Goal: Information Seeking & Learning: Learn about a topic

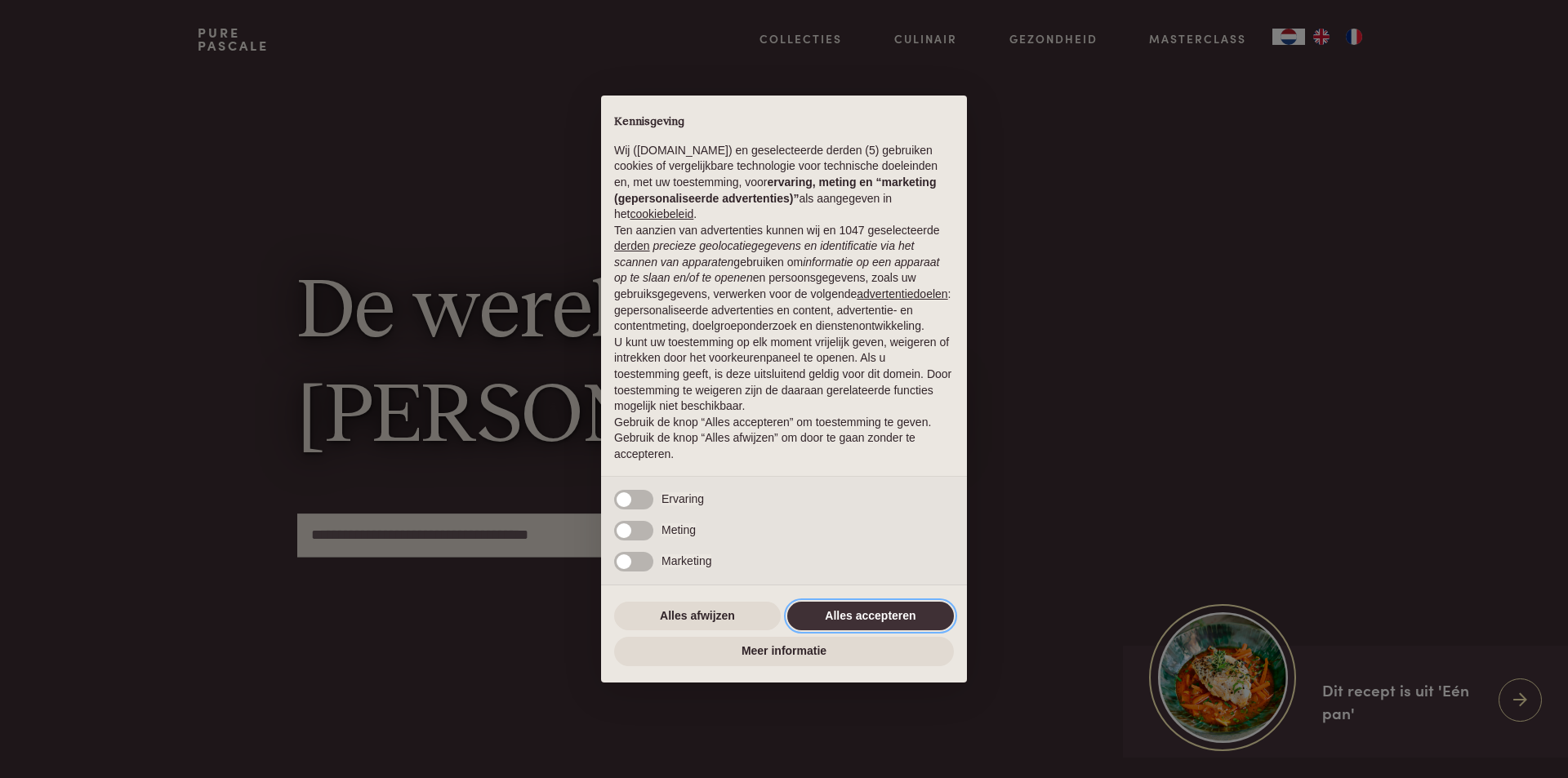
click at [894, 618] on button "Alles accepteren" at bounding box center [870, 616] width 167 height 29
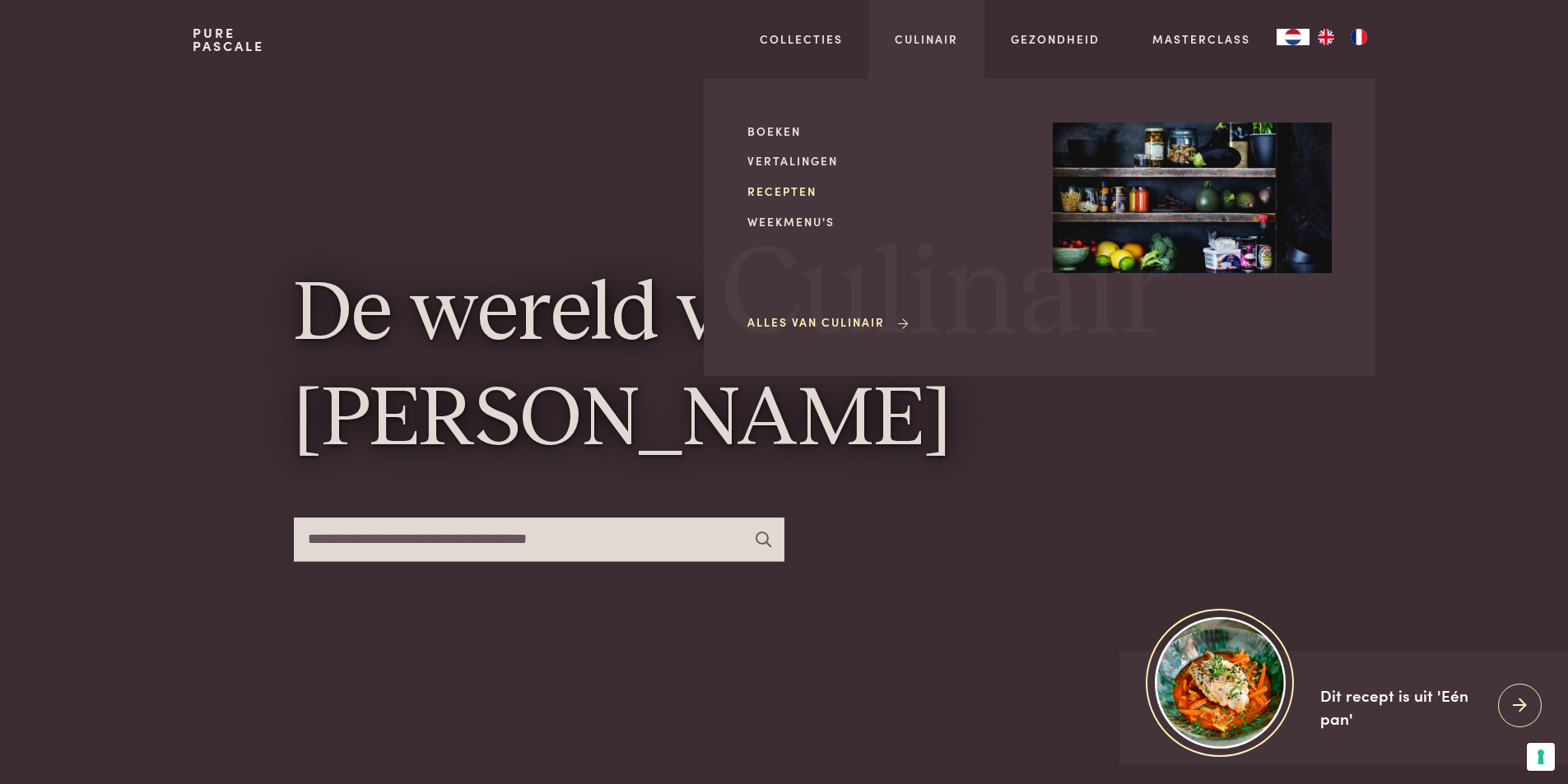
click at [787, 192] on link "Recepten" at bounding box center [887, 192] width 279 height 18
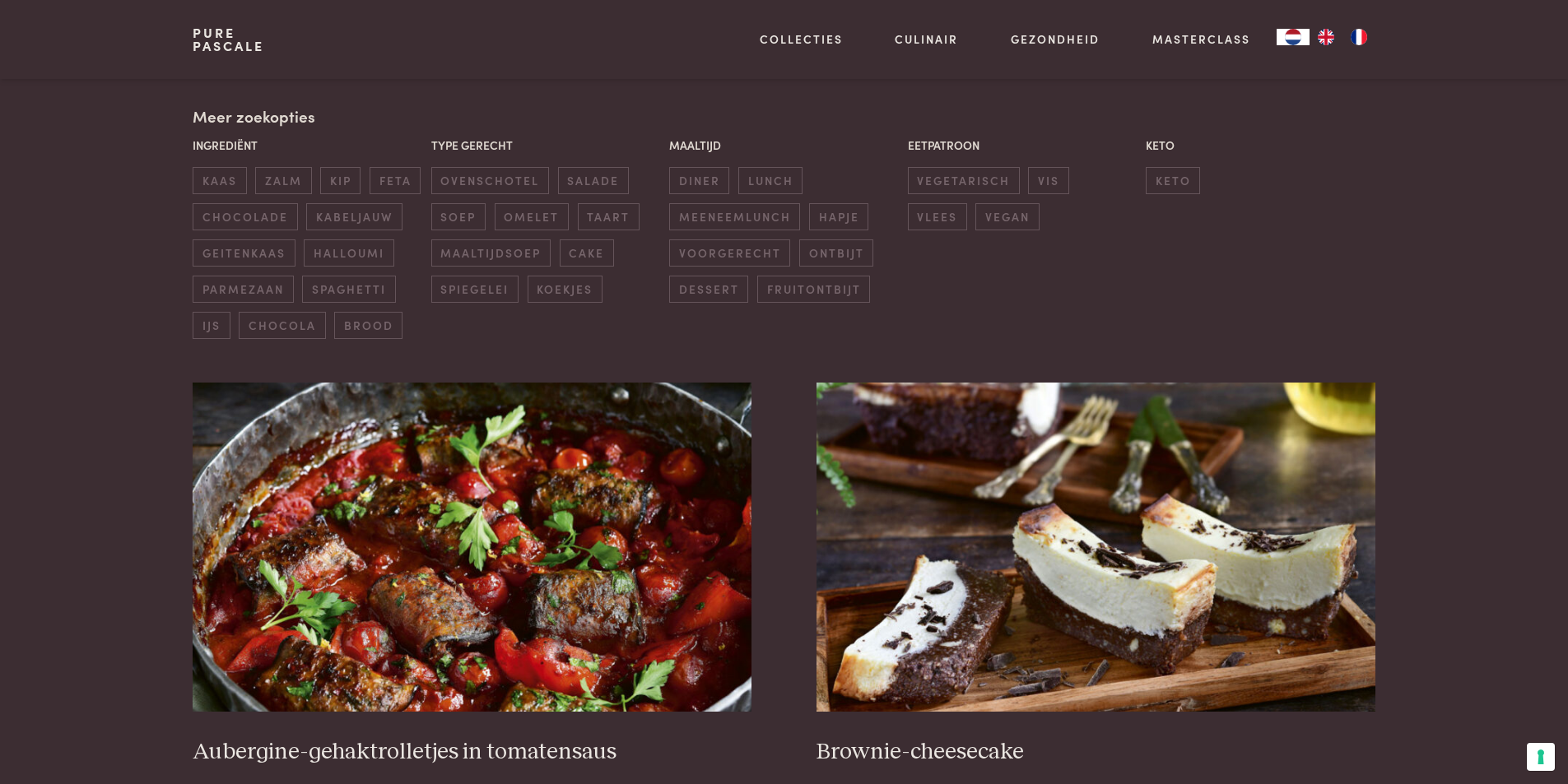
scroll to position [412, 0]
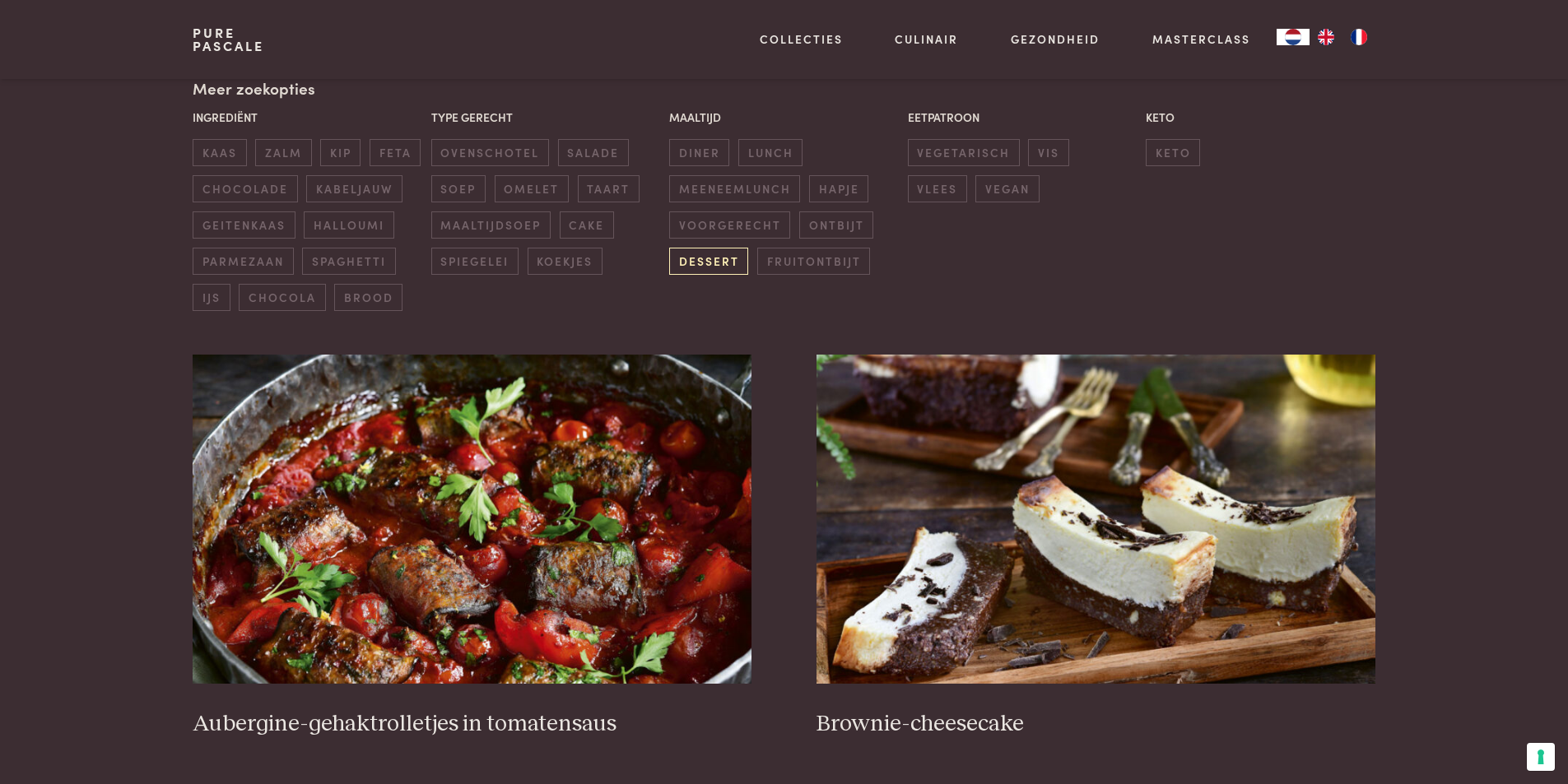
click at [720, 269] on span "dessert" at bounding box center [709, 261] width 79 height 28
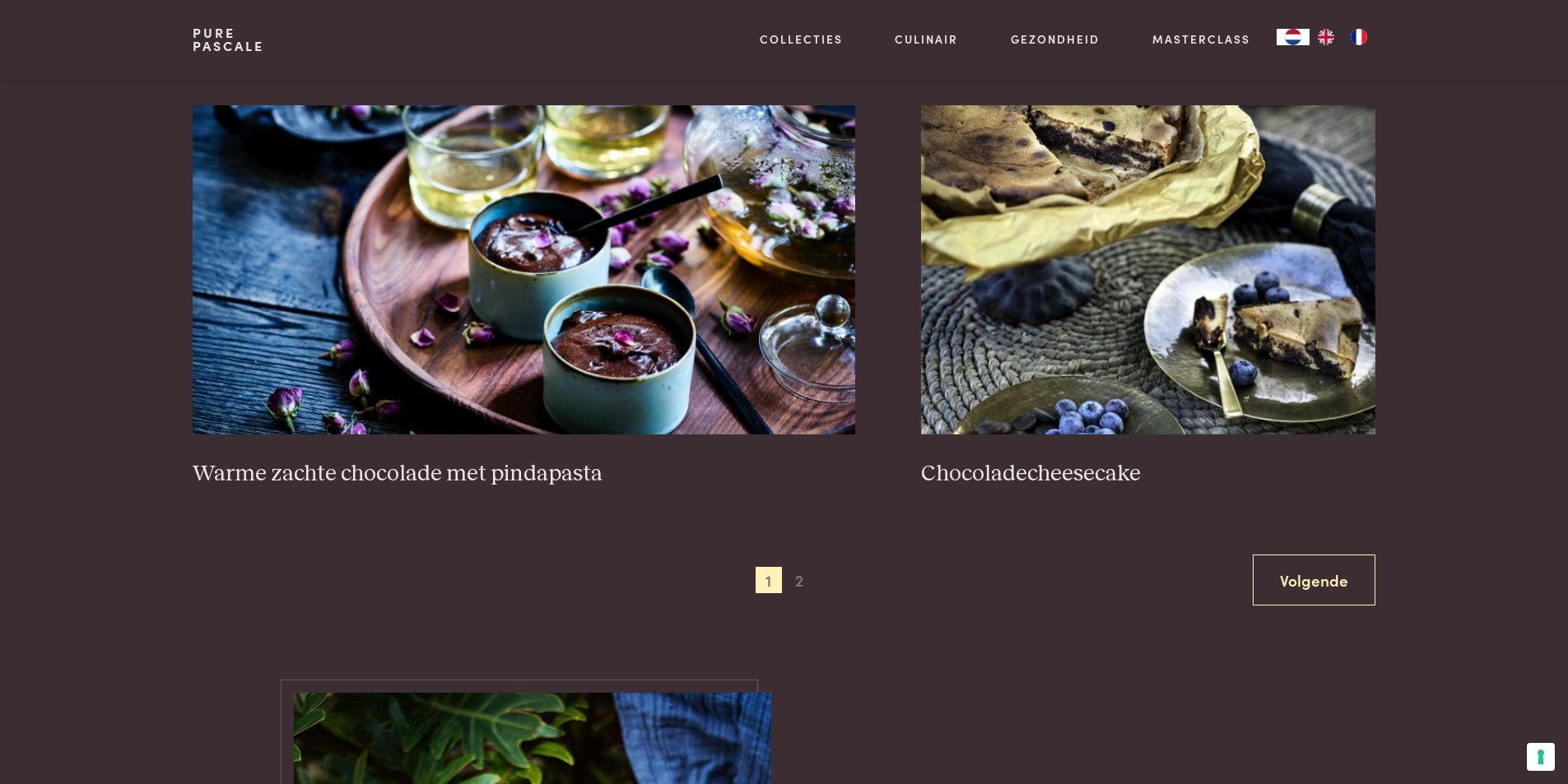
scroll to position [2928, 0]
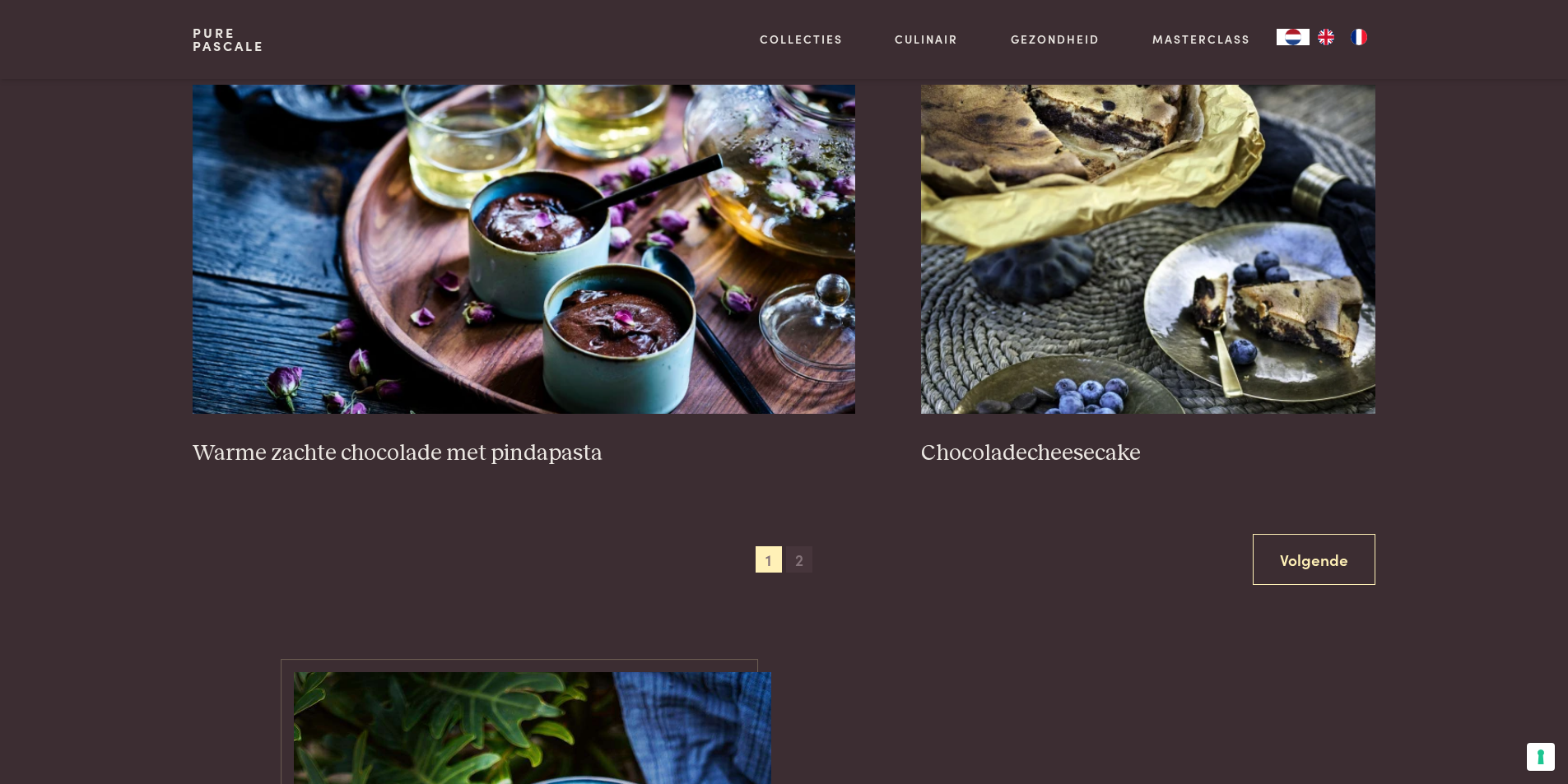
click at [796, 561] on span "2" at bounding box center [799, 559] width 27 height 27
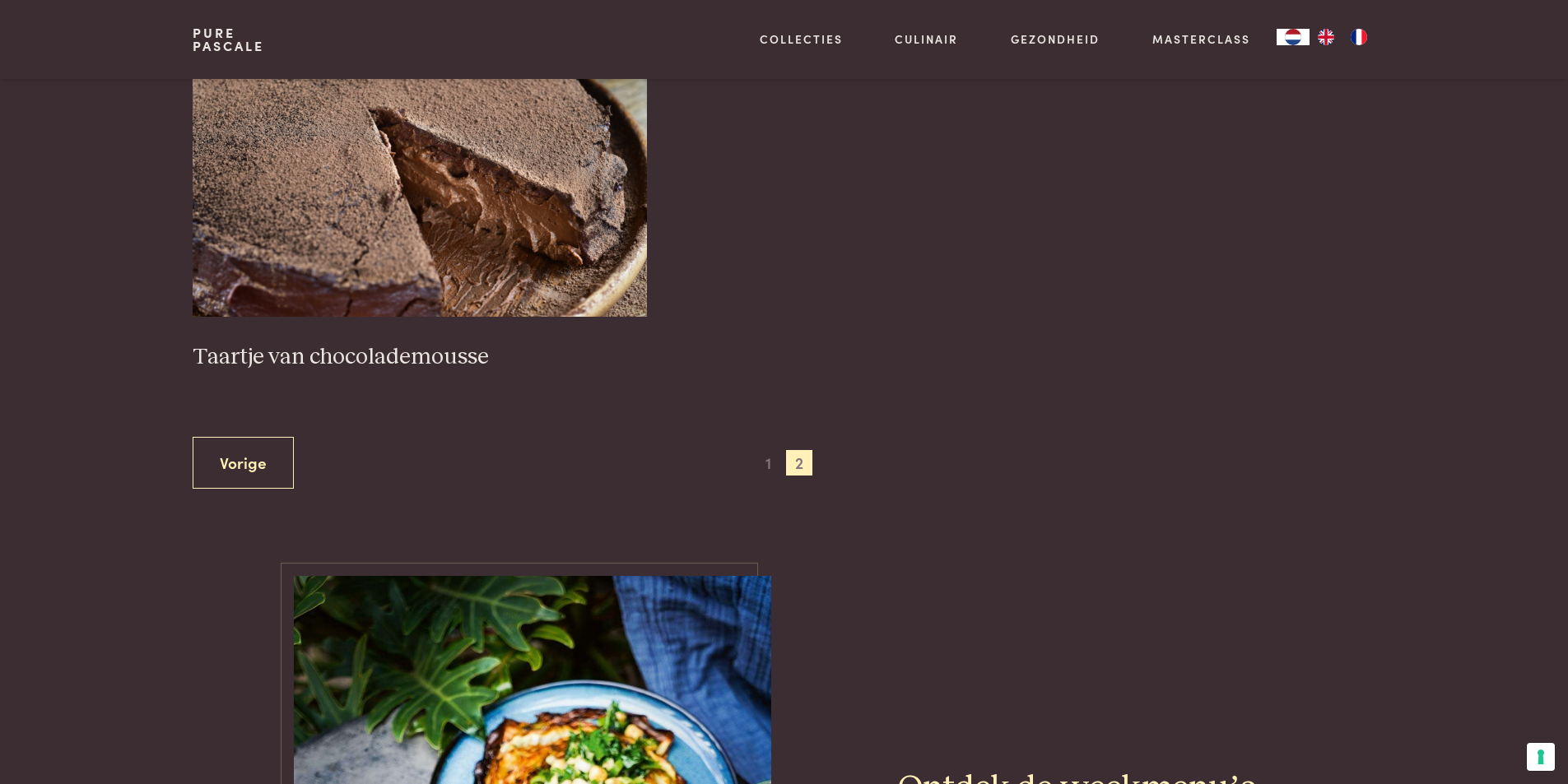
scroll to position [1447, 0]
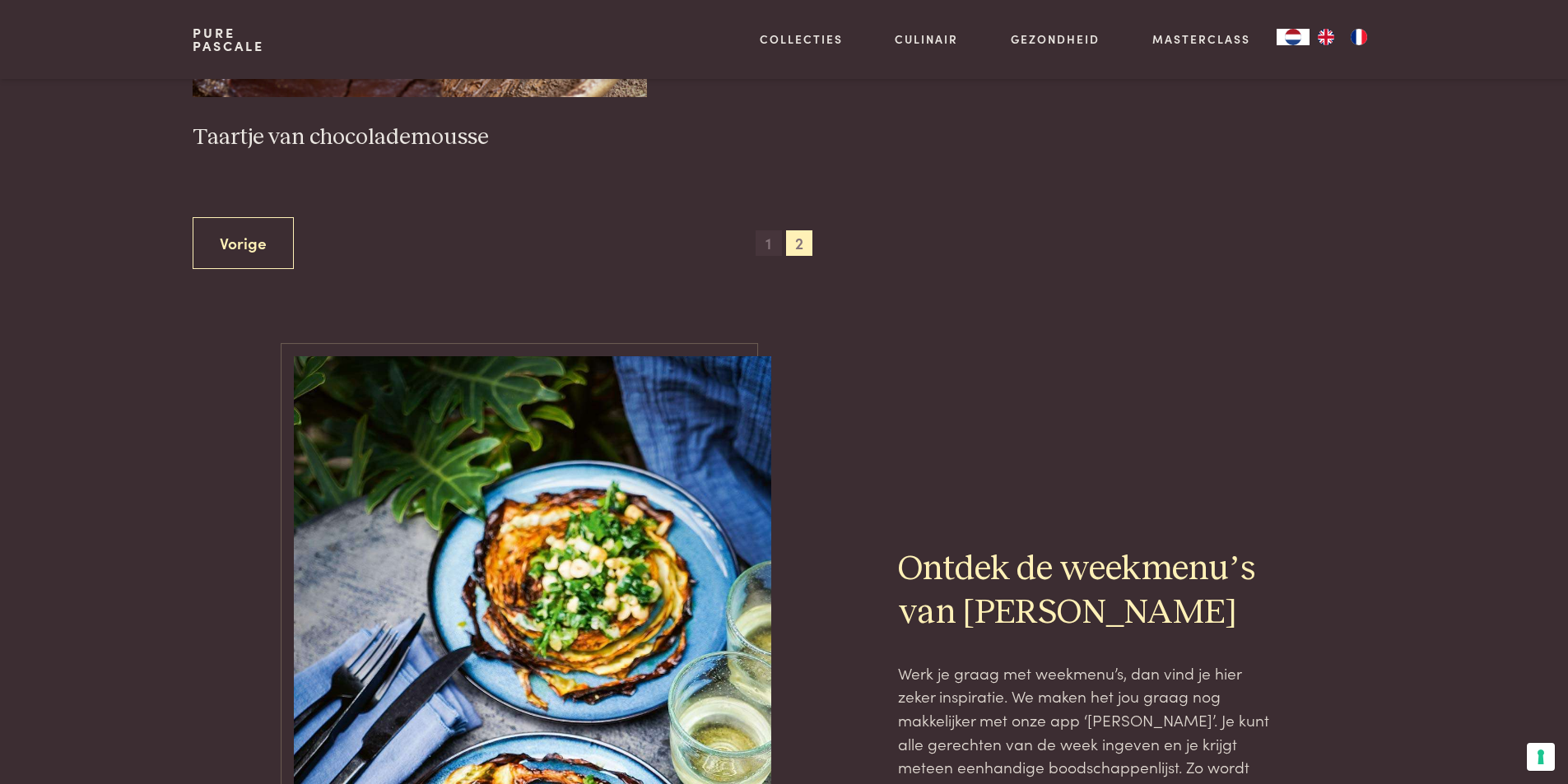
click at [771, 251] on span "1" at bounding box center [769, 243] width 27 height 27
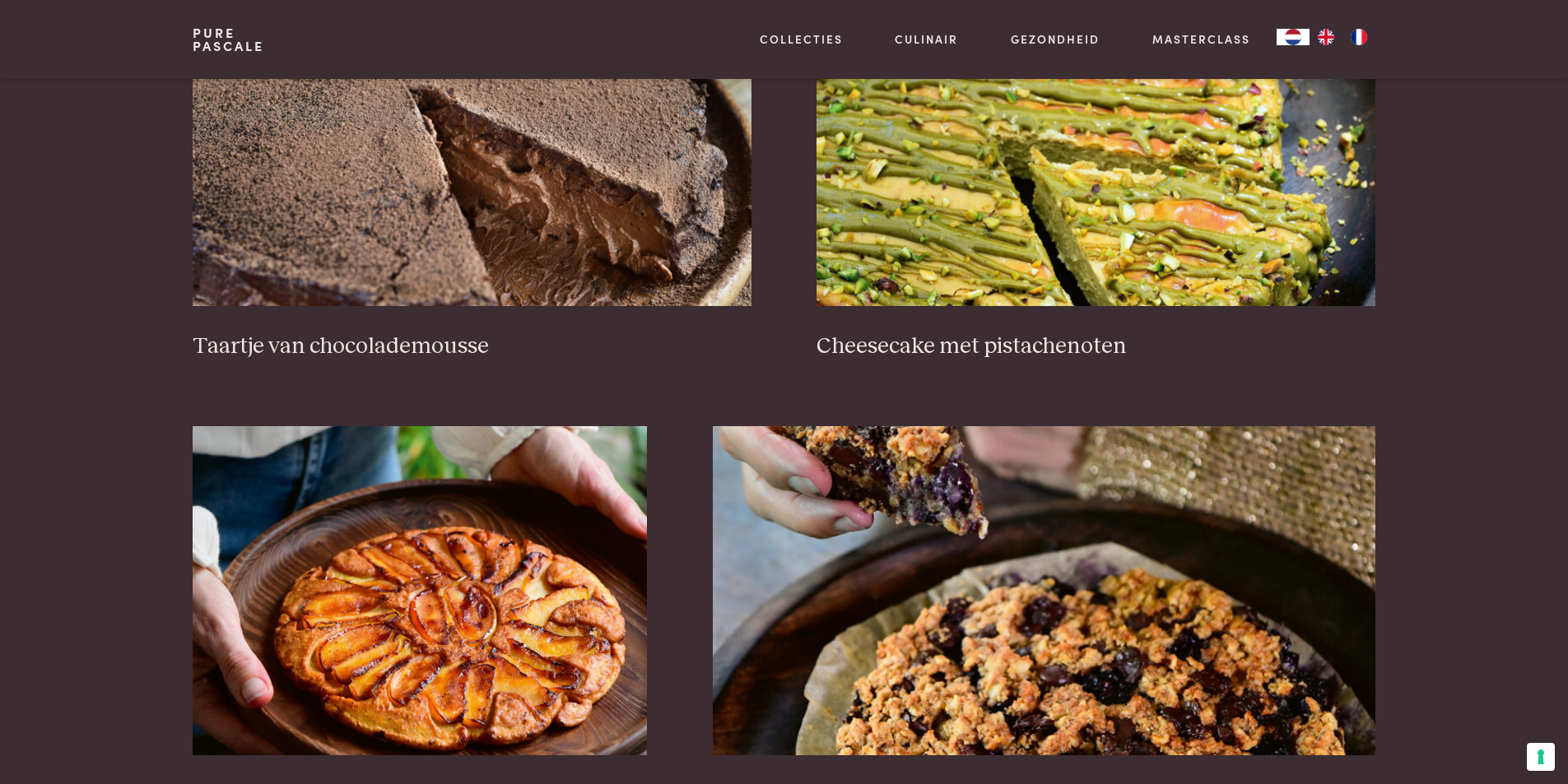
scroll to position [131, 0]
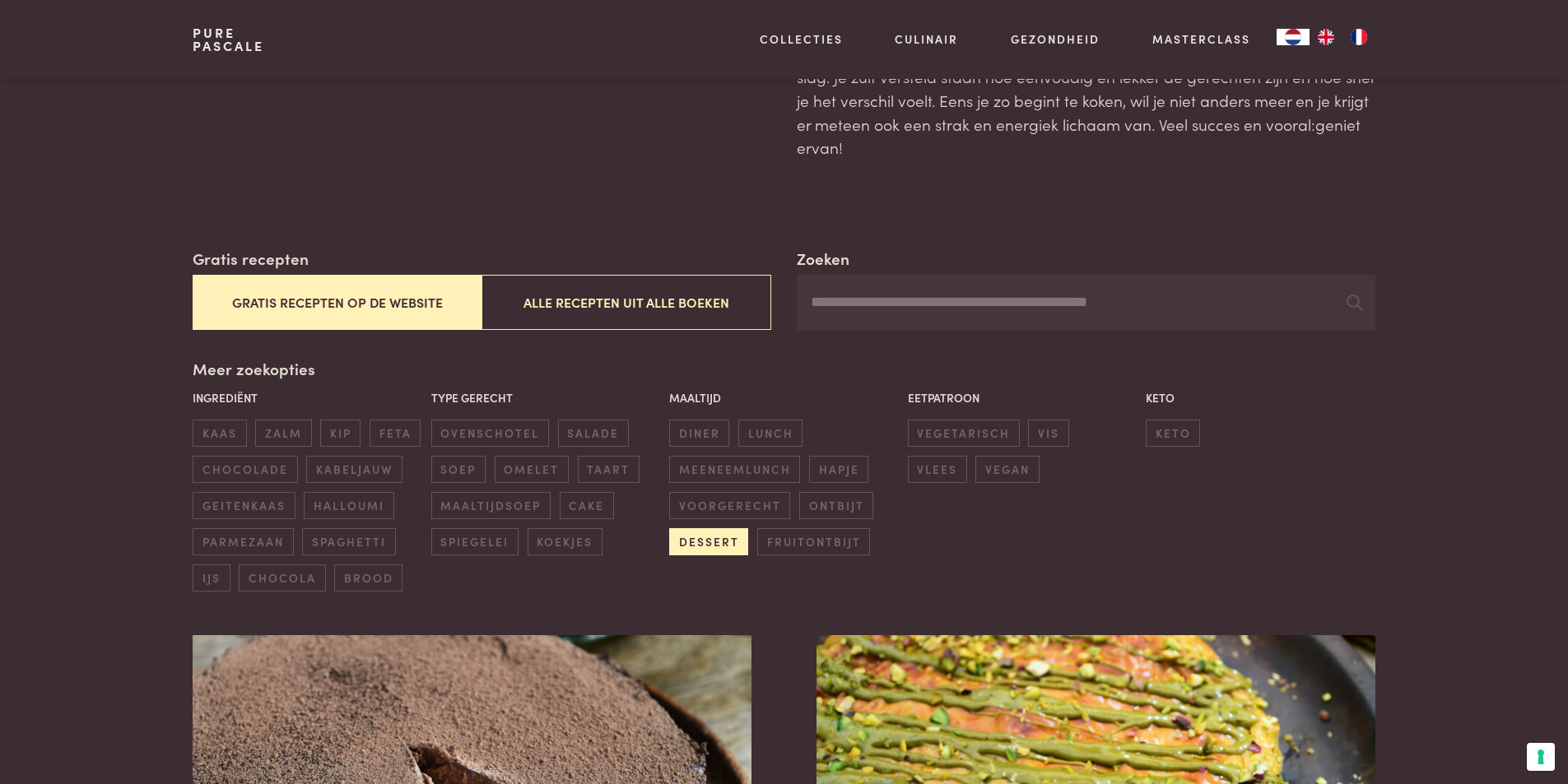
click at [715, 543] on span "dessert" at bounding box center [709, 542] width 79 height 28
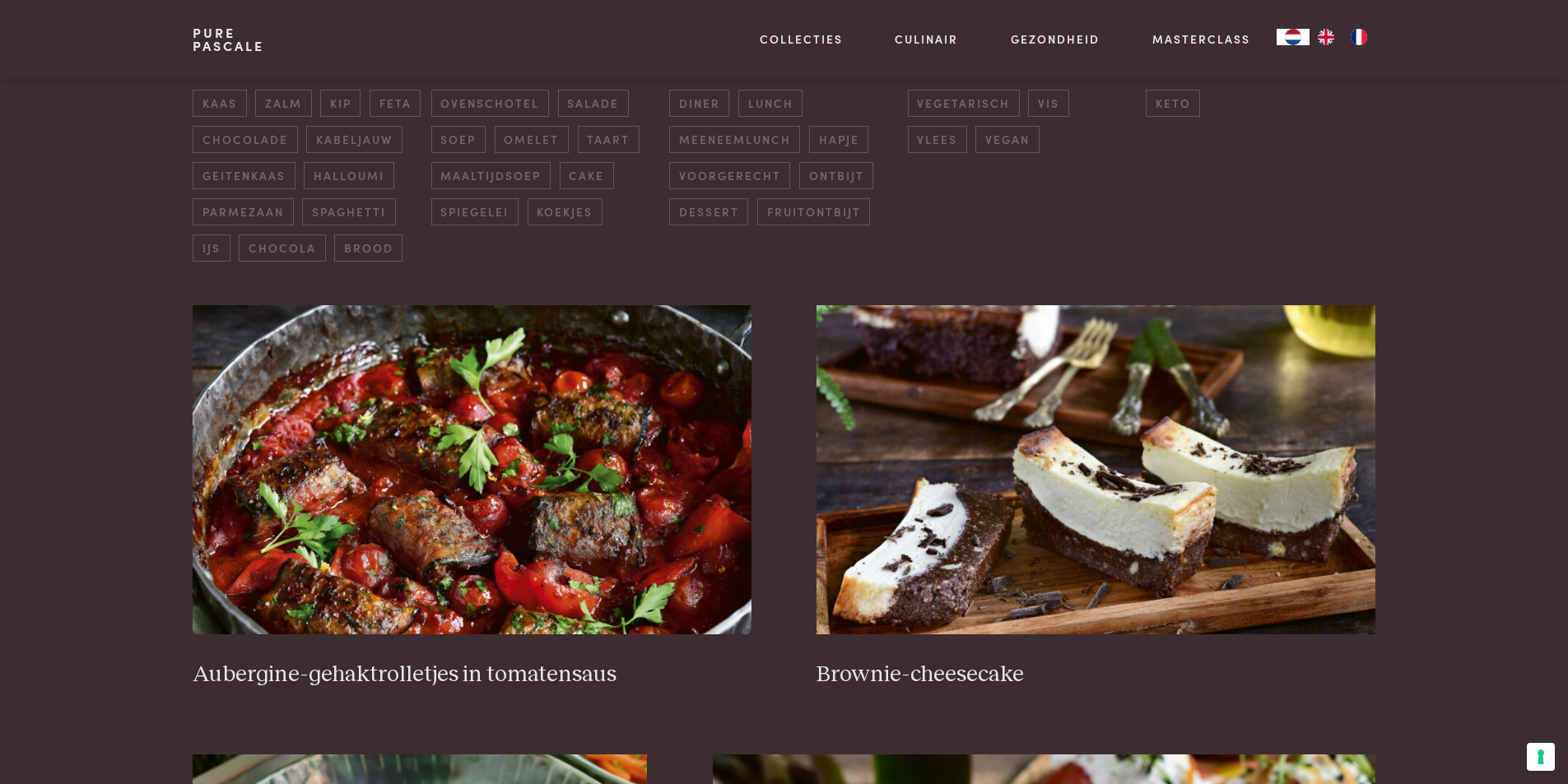
scroll to position [460, 0]
click at [703, 207] on span "dessert" at bounding box center [709, 213] width 79 height 28
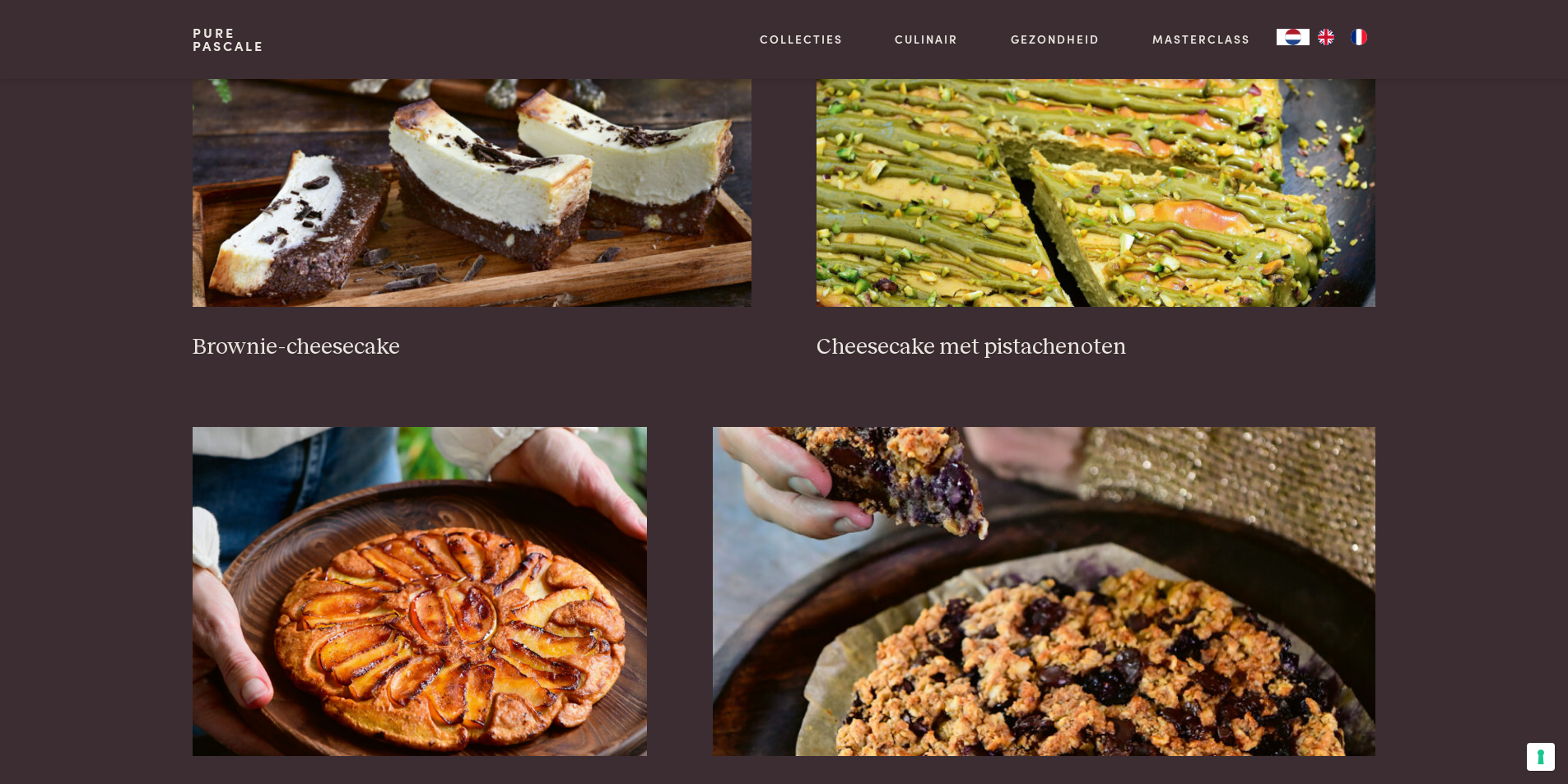
scroll to position [1036, 0]
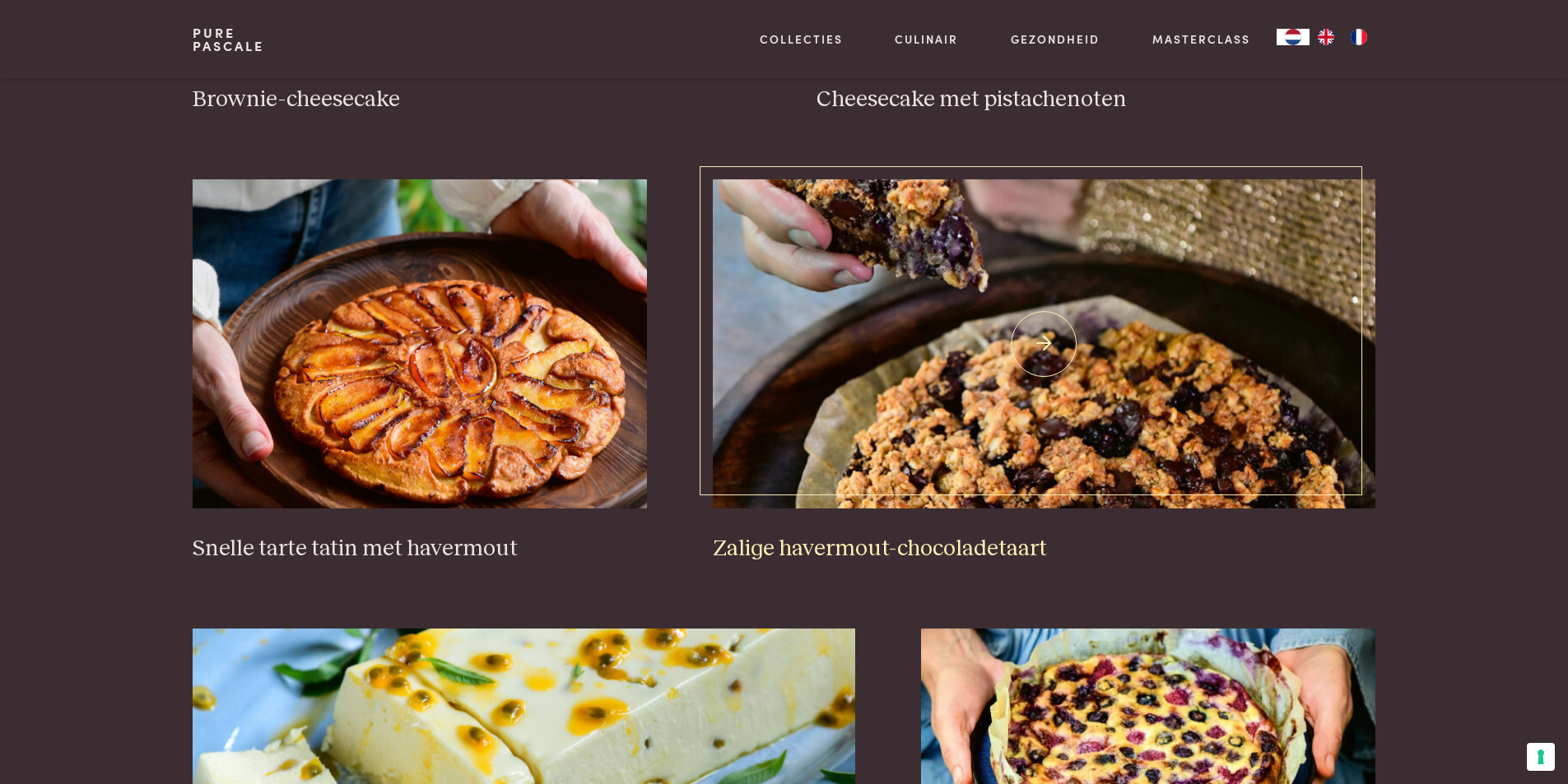
click at [1091, 402] on img at bounding box center [1044, 344] width 663 height 329
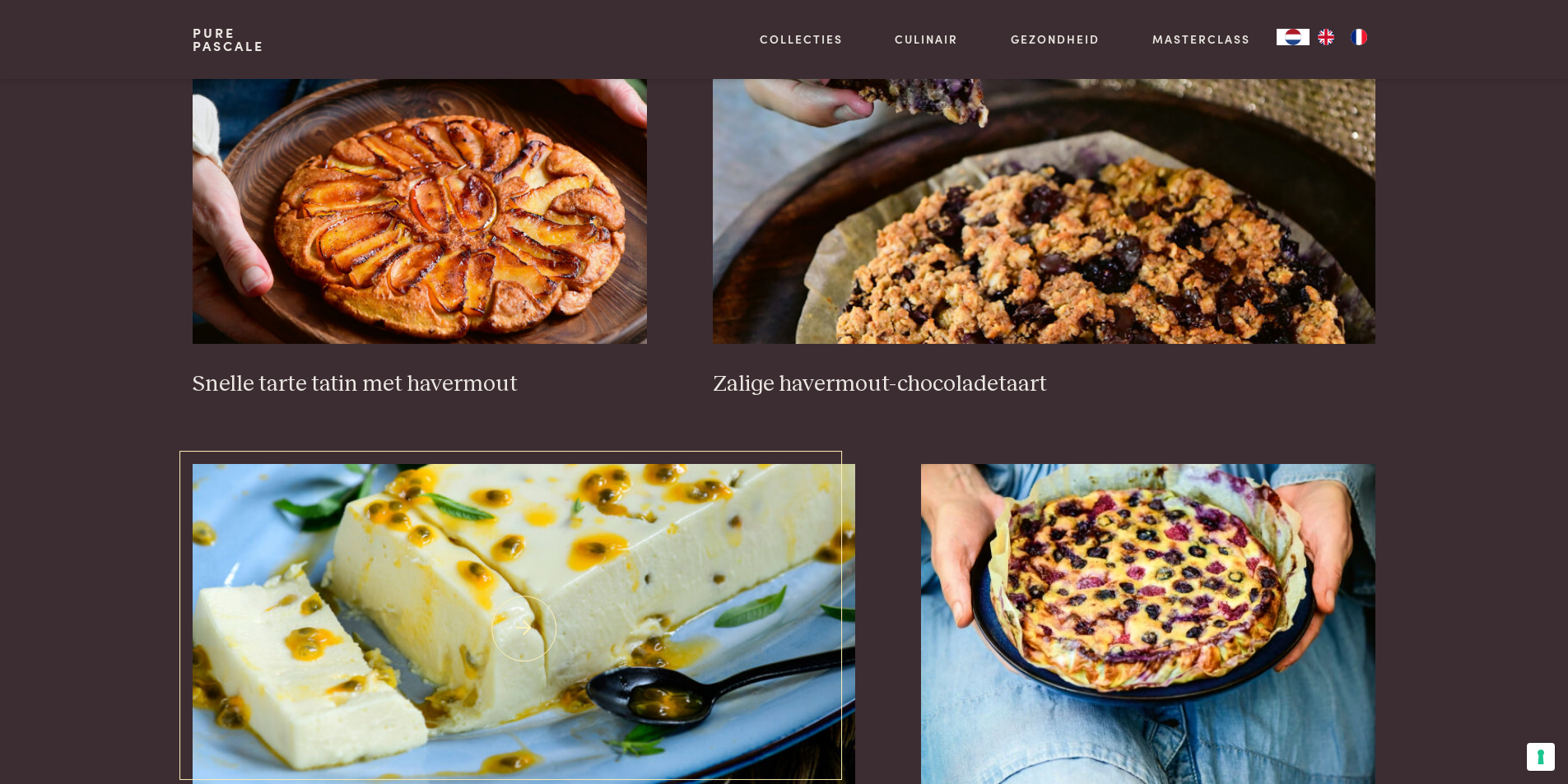
click at [635, 596] on img at bounding box center [524, 628] width 663 height 329
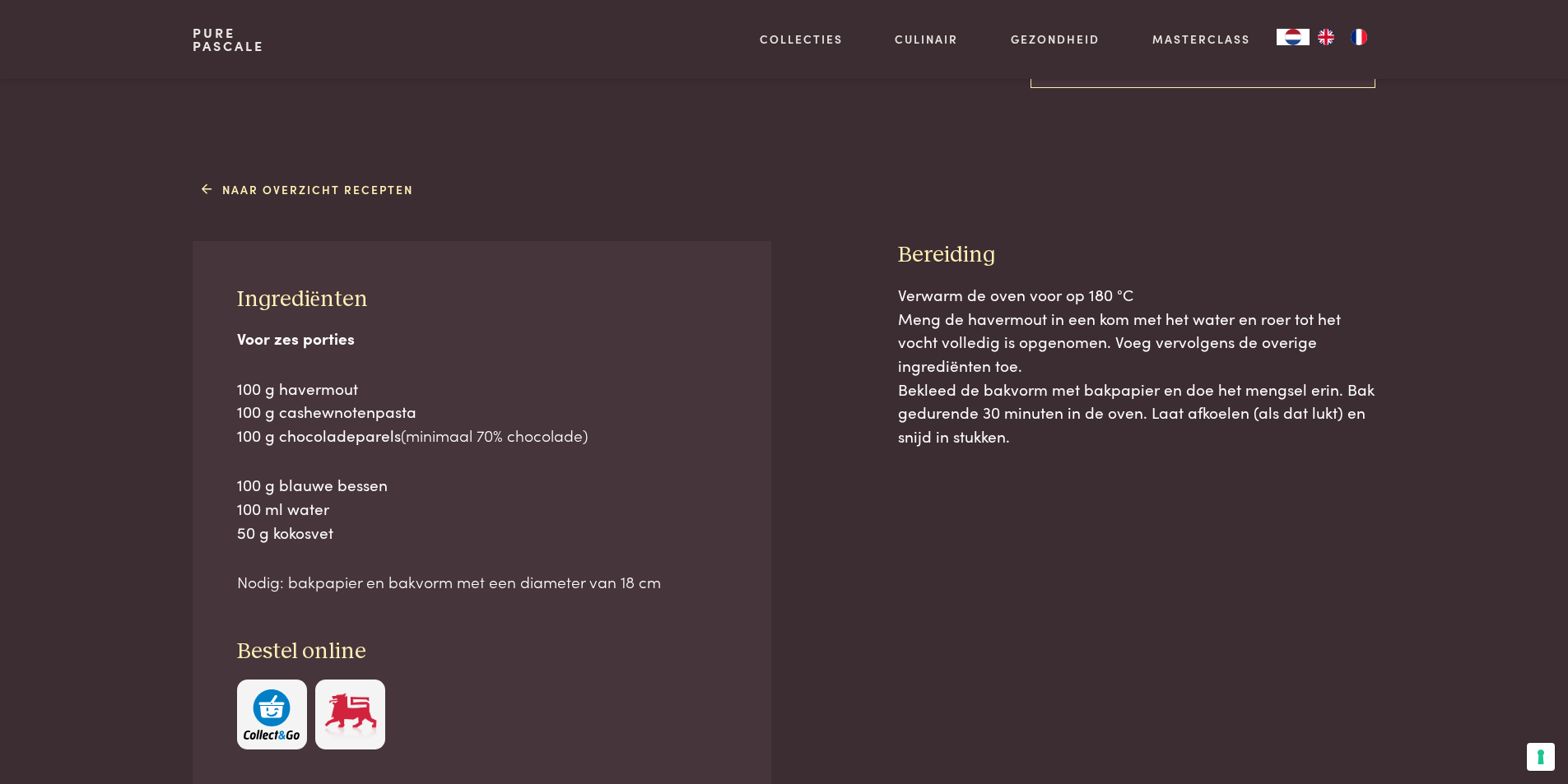
scroll to position [658, 0]
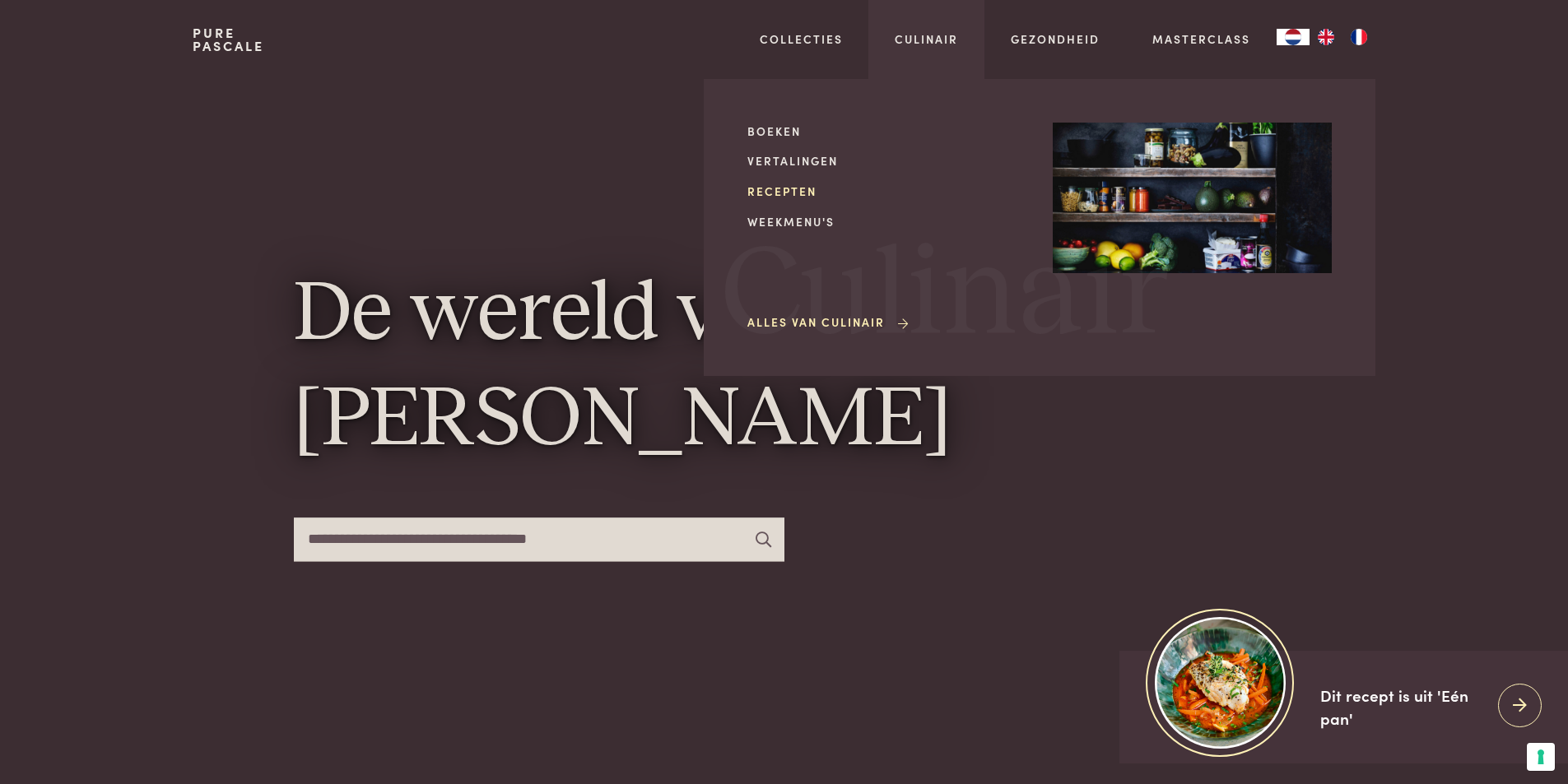
click at [775, 196] on link "Recepten" at bounding box center [887, 192] width 279 height 18
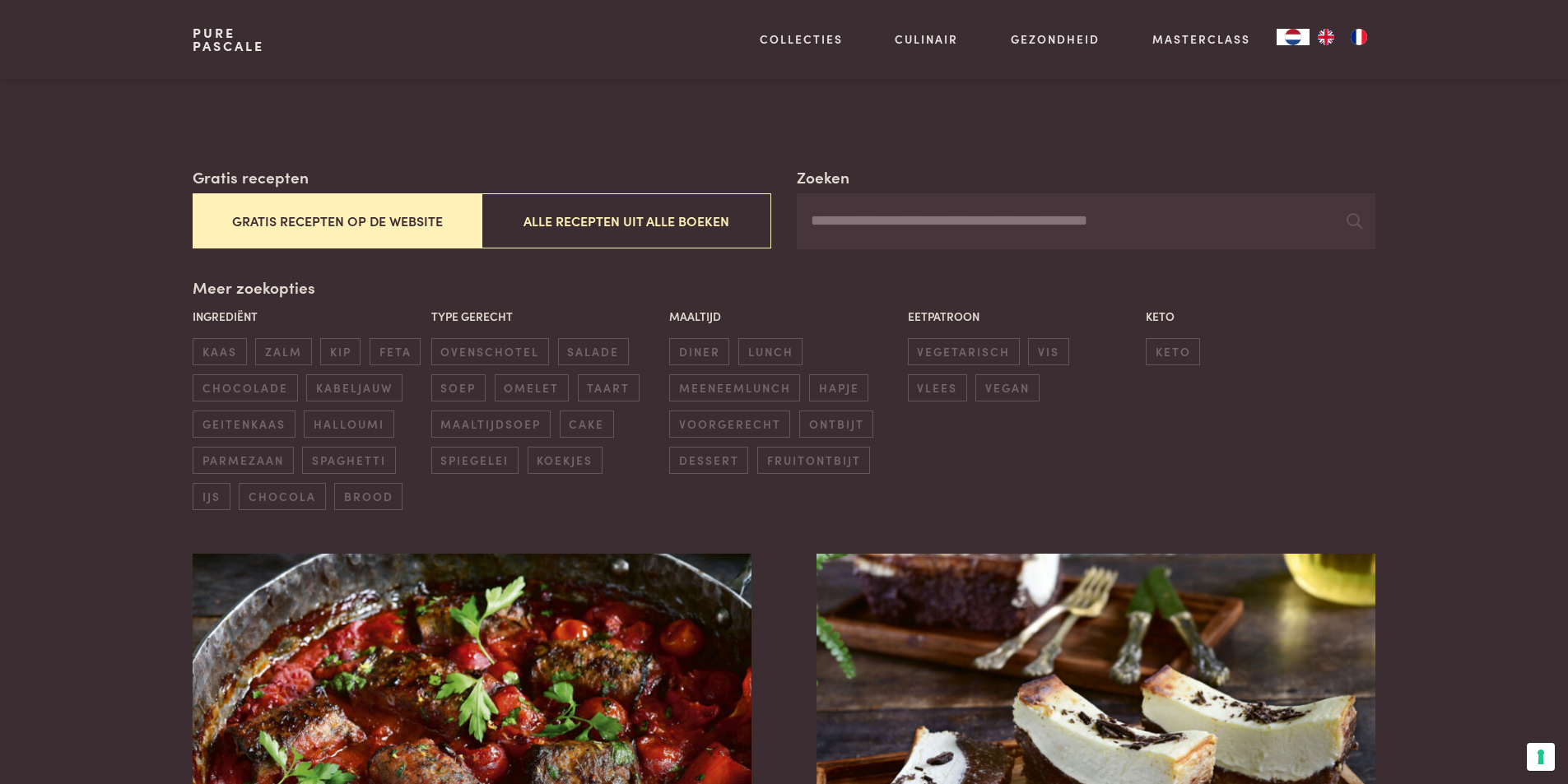
scroll to position [247, 0]
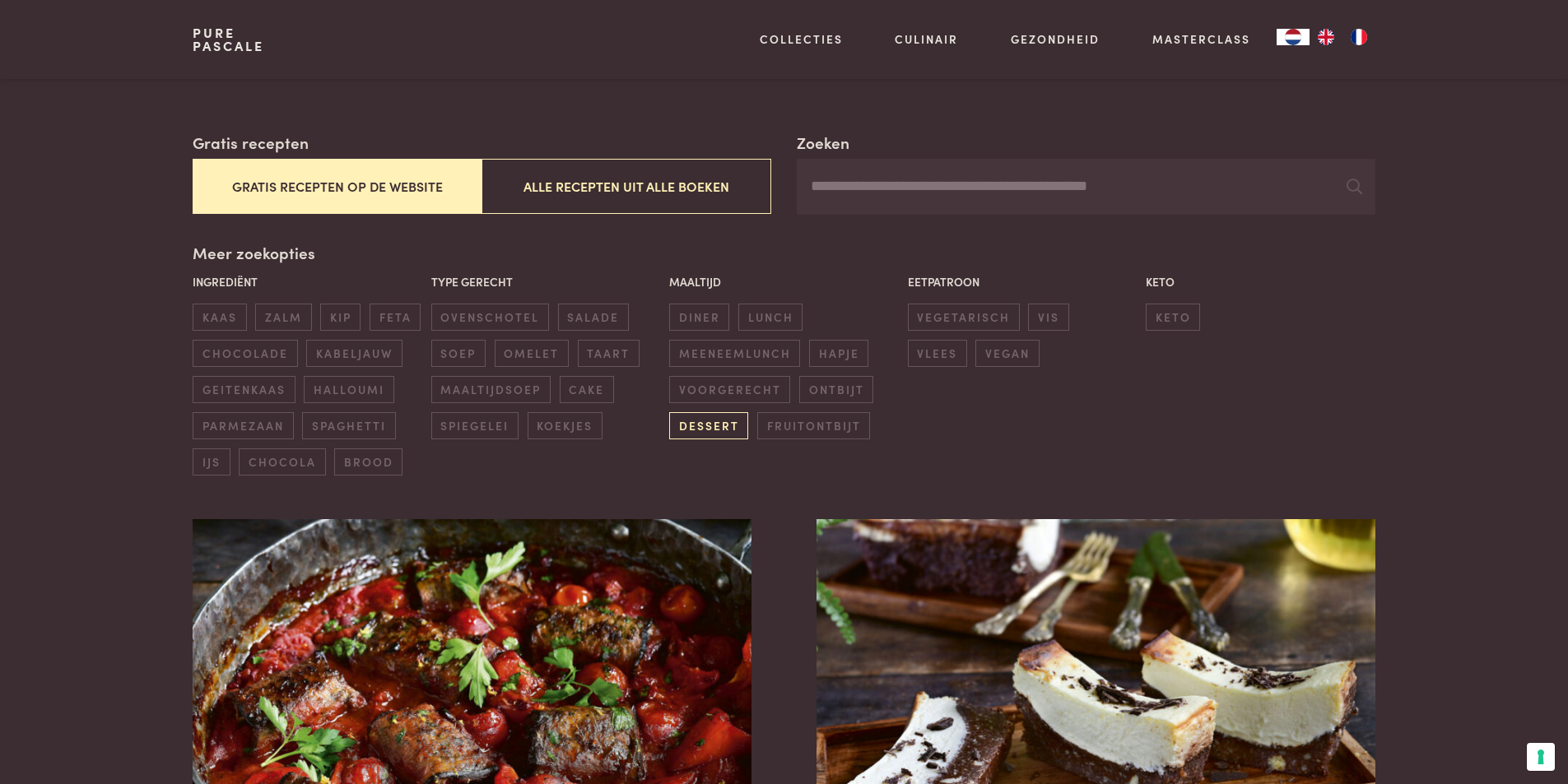
click at [725, 426] on span "dessert" at bounding box center [709, 425] width 79 height 28
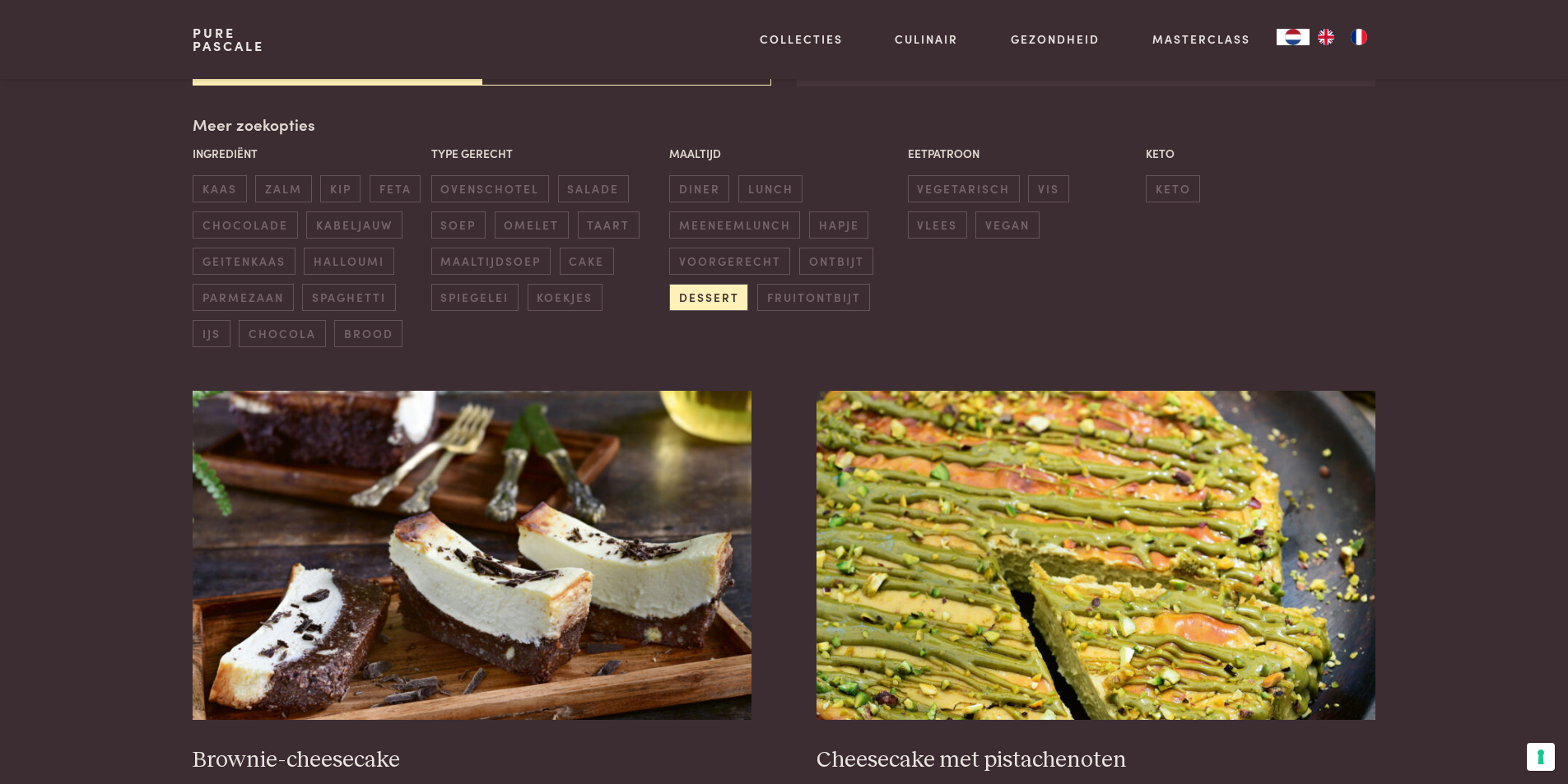
scroll to position [704, 0]
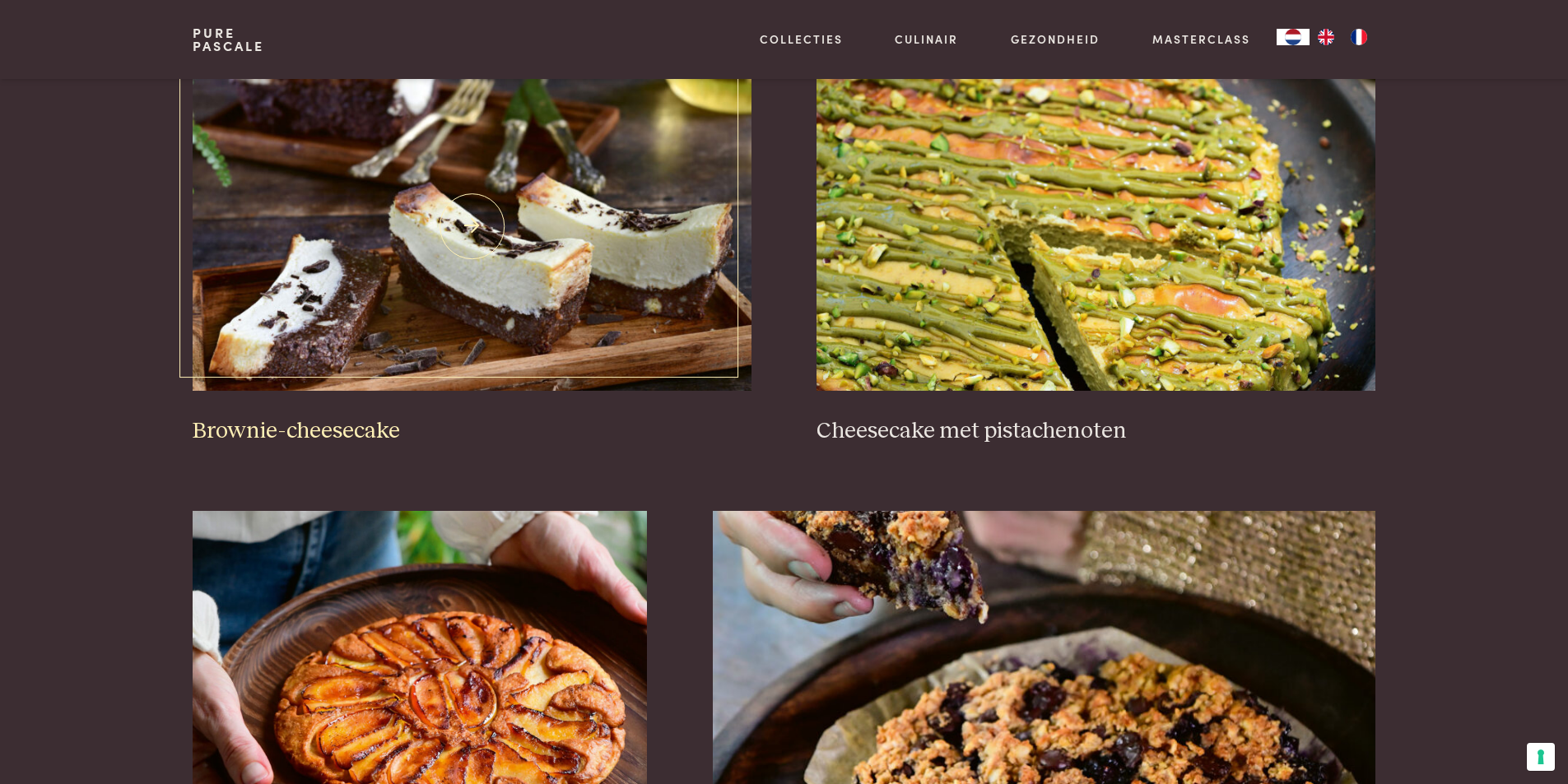
click at [602, 249] on img at bounding box center [472, 226] width 558 height 329
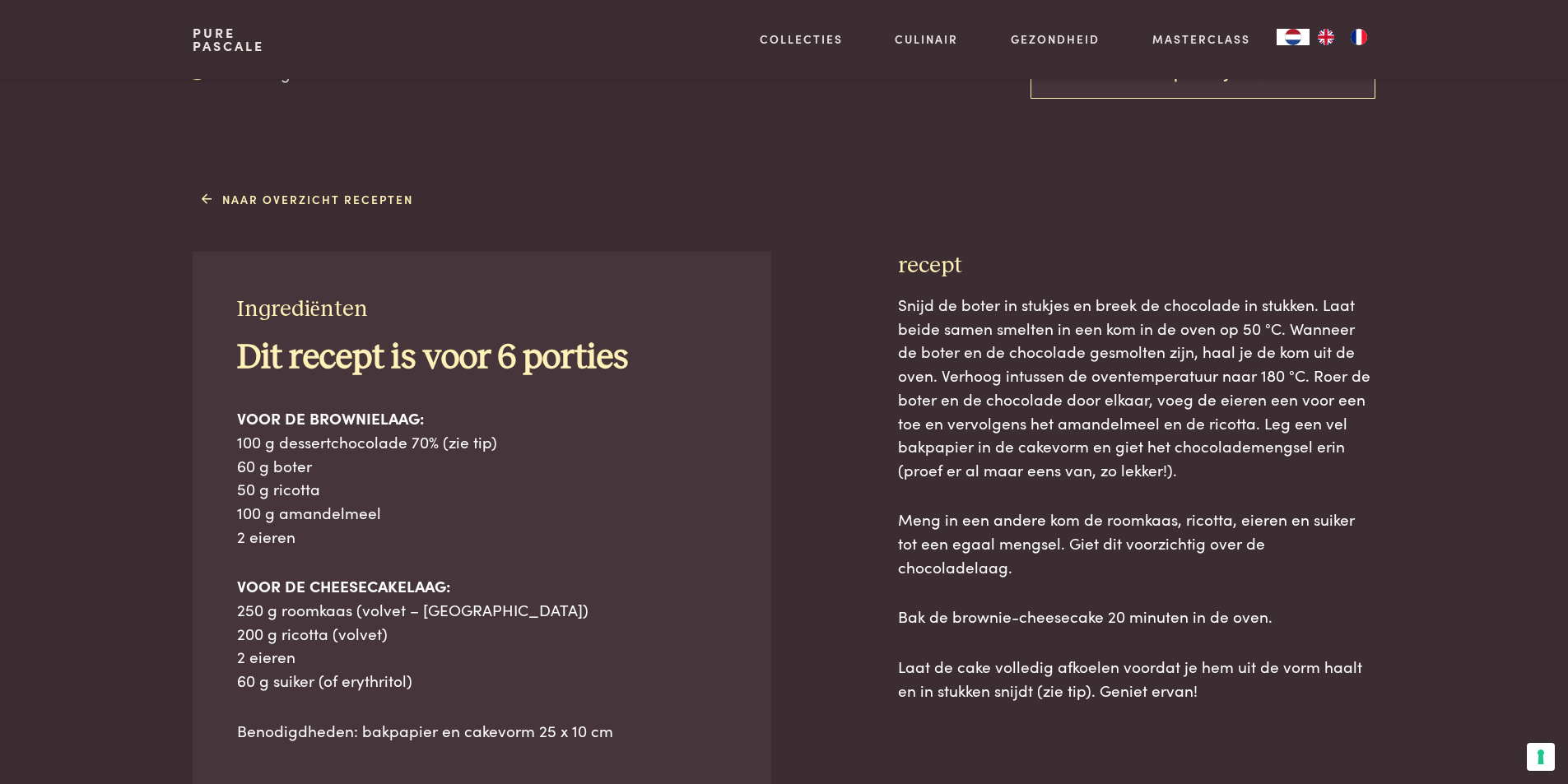
scroll to position [658, 0]
